Goal: Entertainment & Leisure: Consume media (video, audio)

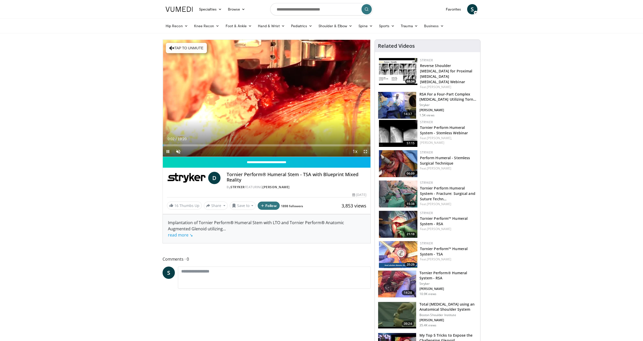
click at [365, 152] on span "Video Player" at bounding box center [365, 151] width 10 height 10
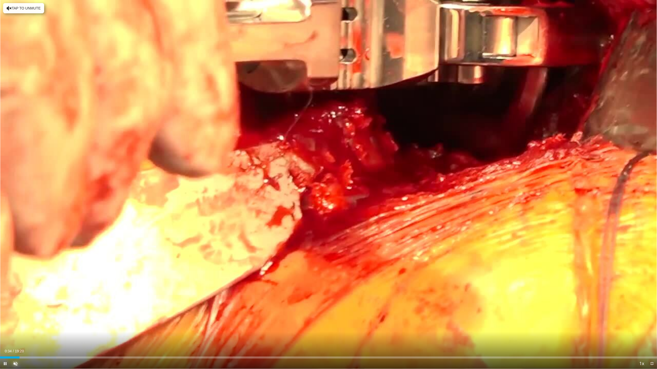
click at [12, 340] on span "Video Player" at bounding box center [15, 364] width 10 height 10
click at [36, 340] on div "Progress Bar" at bounding box center [36, 358] width 1 height 2
click at [46, 340] on div "Loaded : 8.54% 01:04 01:18" at bounding box center [328, 356] width 657 height 5
click at [60, 340] on div "Loaded : 9.49% 01:22 01:47" at bounding box center [328, 356] width 657 height 5
click at [99, 340] on div "Progress Bar" at bounding box center [99, 358] width 1 height 2
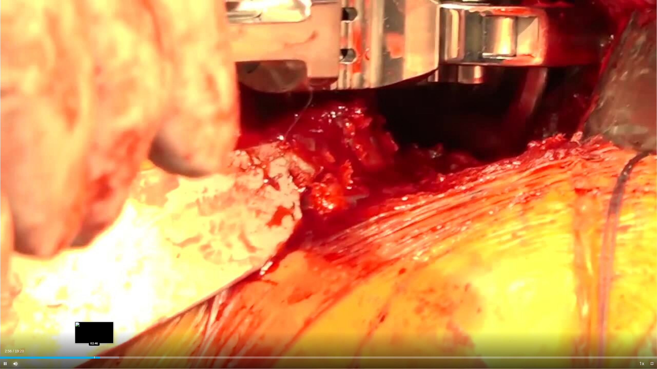
click at [94, 340] on div "02:56" at bounding box center [50, 358] width 100 height 2
click at [102, 340] on div "Progress Bar" at bounding box center [102, 358] width 1 height 2
click at [123, 340] on div "Progress Bar" at bounding box center [123, 358] width 1 height 2
click at [135, 340] on div "Progress Bar" at bounding box center [135, 358] width 1 height 2
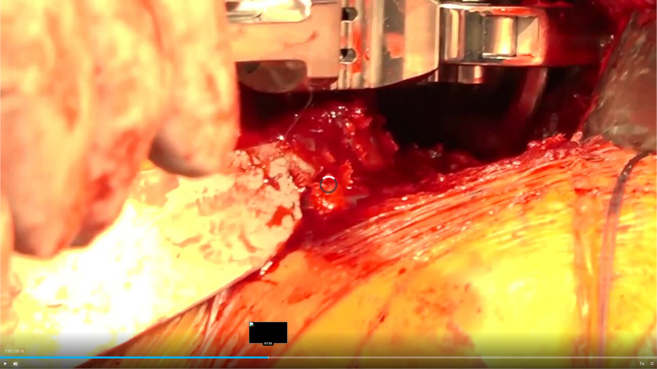
click at [268, 340] on div "Loaded : 24.14% 07:53 07:53" at bounding box center [328, 356] width 657 height 5
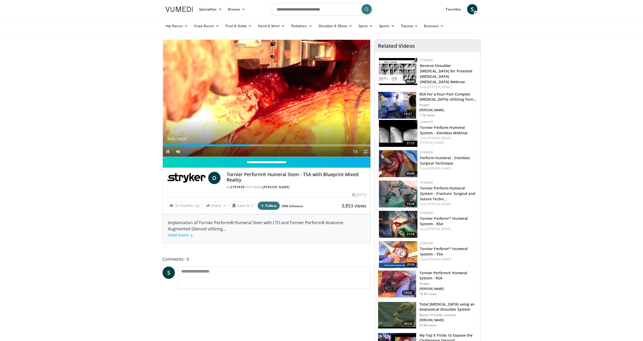
click at [368, 153] on span "Video Player" at bounding box center [365, 151] width 10 height 10
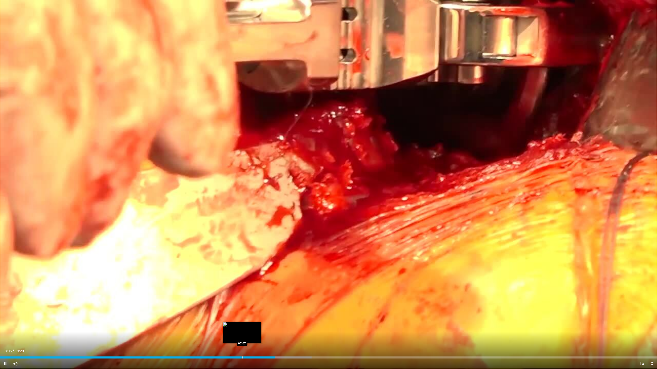
click at [242, 340] on div "Loaded : 47.43% 08:06 07:07" at bounding box center [328, 356] width 657 height 5
click at [198, 340] on div "Progress Bar" at bounding box center [198, 358] width 1 height 2
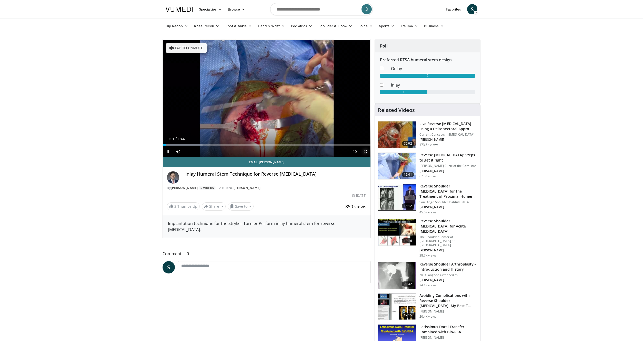
click at [363, 155] on span "Video Player" at bounding box center [365, 151] width 10 height 10
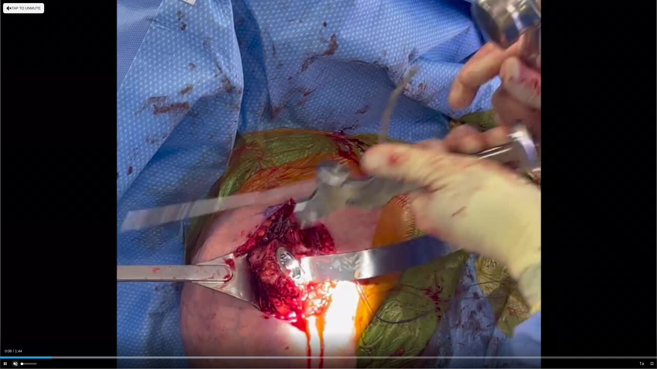
click at [14, 340] on span "Video Player" at bounding box center [15, 364] width 10 height 10
click at [12, 340] on div "Progress Bar" at bounding box center [12, 358] width 1 height 2
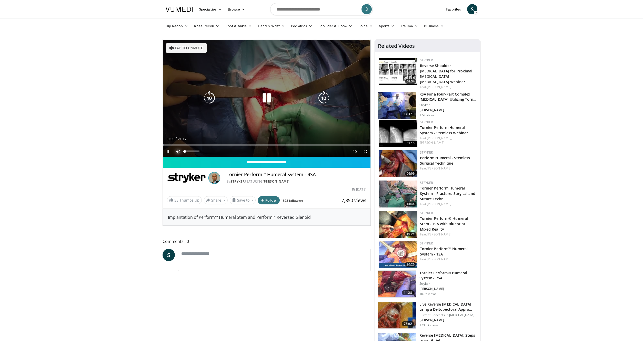
click at [178, 149] on span "Video Player" at bounding box center [178, 151] width 10 height 10
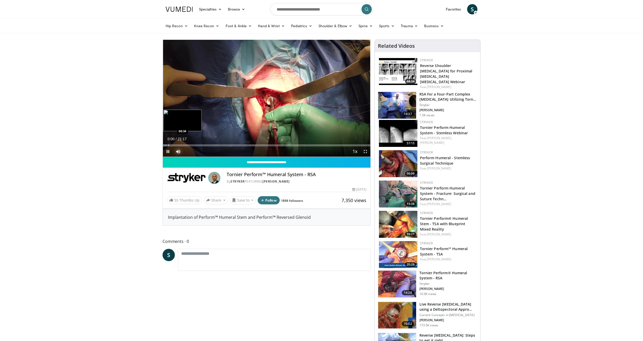
click at [168, 145] on div "Loaded : 2.32% 00:00 00:34" at bounding box center [267, 145] width 208 height 2
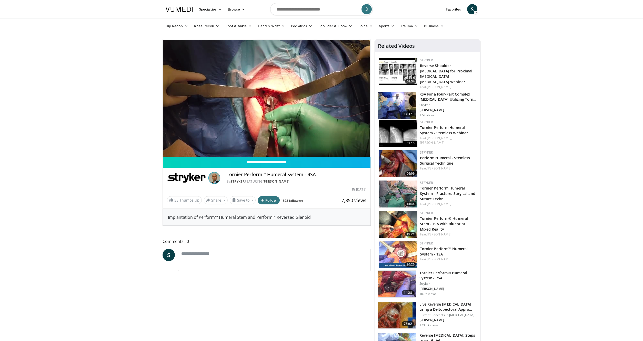
click at [194, 144] on div "10 seconds Tap to unmute" at bounding box center [267, 98] width 208 height 117
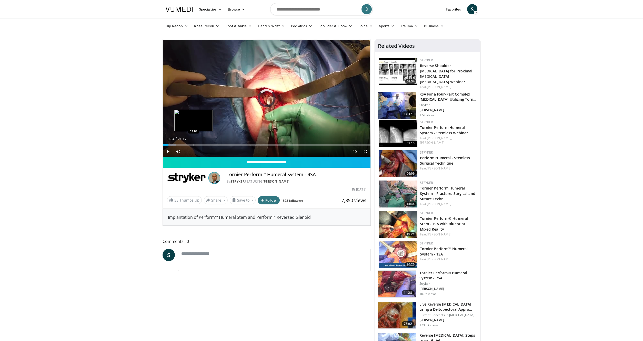
click at [194, 144] on div "Progress Bar" at bounding box center [194, 145] width 1 height 2
click at [165, 151] on span "Video Player" at bounding box center [168, 151] width 10 height 10
click at [366, 153] on span "Video Player" at bounding box center [365, 151] width 10 height 10
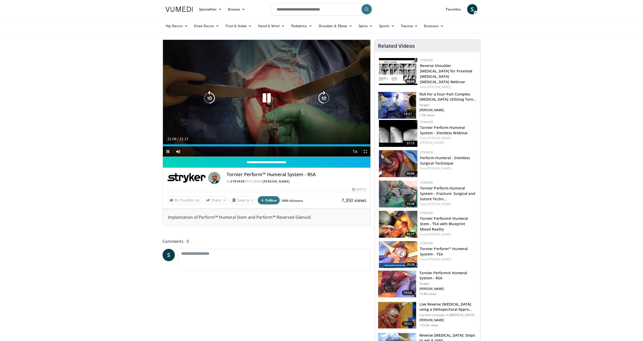
click at [200, 104] on div "10 seconds Tap to unmute" at bounding box center [267, 98] width 208 height 117
